Goal: Transaction & Acquisition: Purchase product/service

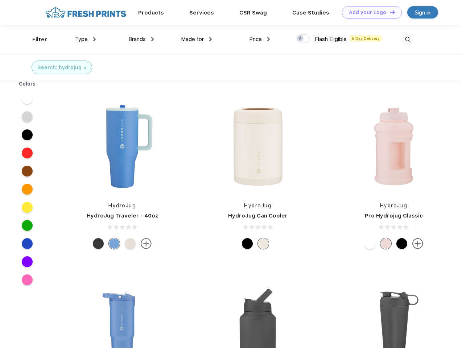
click at [369, 12] on link "Add your Logo Design Tool" at bounding box center [372, 12] width 60 height 13
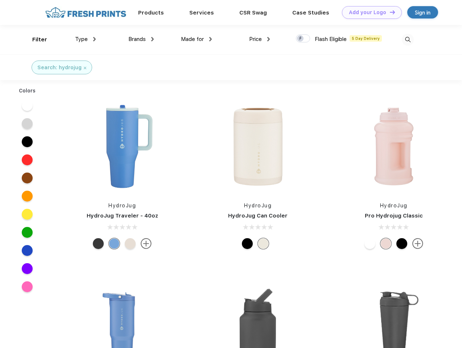
click at [0, 0] on div "Design Tool" at bounding box center [0, 0] width 0 height 0
click at [389, 12] on link "Add your Logo Design Tool" at bounding box center [372, 12] width 60 height 13
click at [35, 40] on div "Filter" at bounding box center [39, 40] width 15 height 8
click at [86, 39] on span "Type" at bounding box center [81, 39] width 13 height 7
click at [141, 39] on span "Brands" at bounding box center [136, 39] width 17 height 7
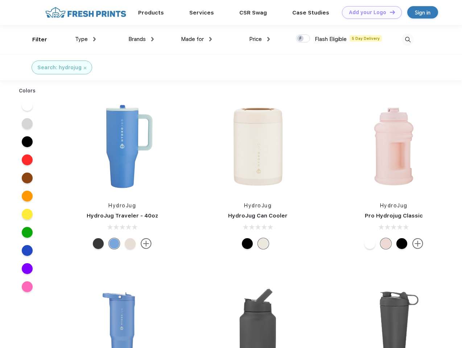
click at [197, 39] on span "Made for" at bounding box center [192, 39] width 23 height 7
click at [260, 39] on span "Price" at bounding box center [255, 39] width 13 height 7
click at [303, 39] on div at bounding box center [303, 38] width 14 height 8
click at [301, 39] on input "checkbox" at bounding box center [298, 36] width 5 height 5
click at [408, 40] on img at bounding box center [408, 40] width 12 height 12
